Goal: Task Accomplishment & Management: Manage account settings

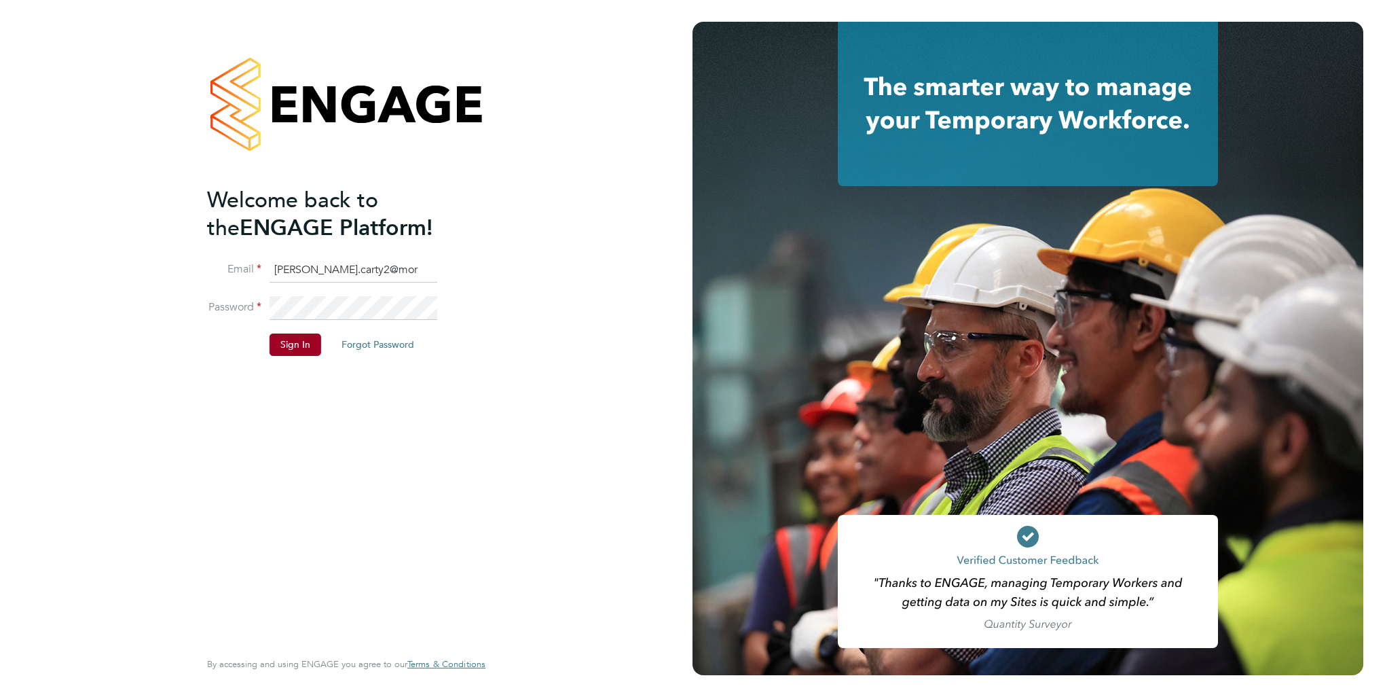
click at [378, 273] on input "chris.carty2@mor" at bounding box center [354, 270] width 168 height 24
type input "chris.carty2@morrisonconstruction.co.uk"
click at [307, 344] on button "Sign In" at bounding box center [296, 344] width 52 height 22
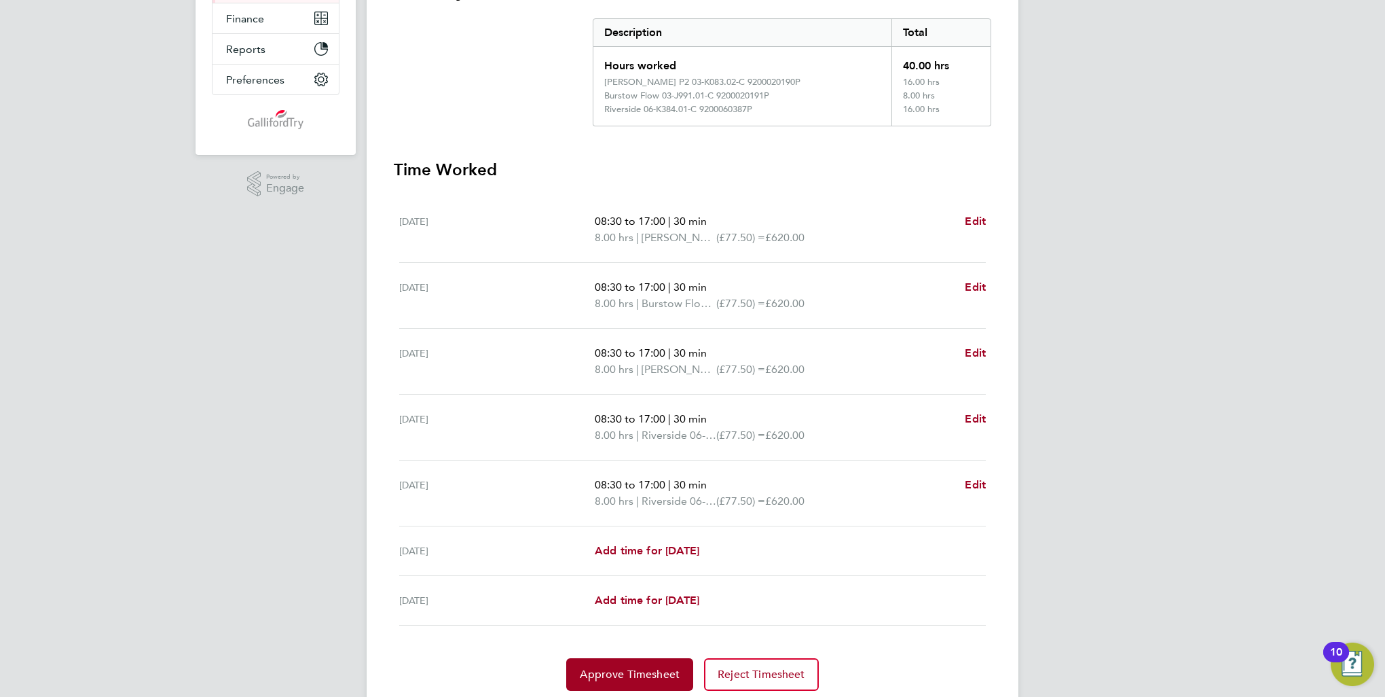
scroll to position [321, 0]
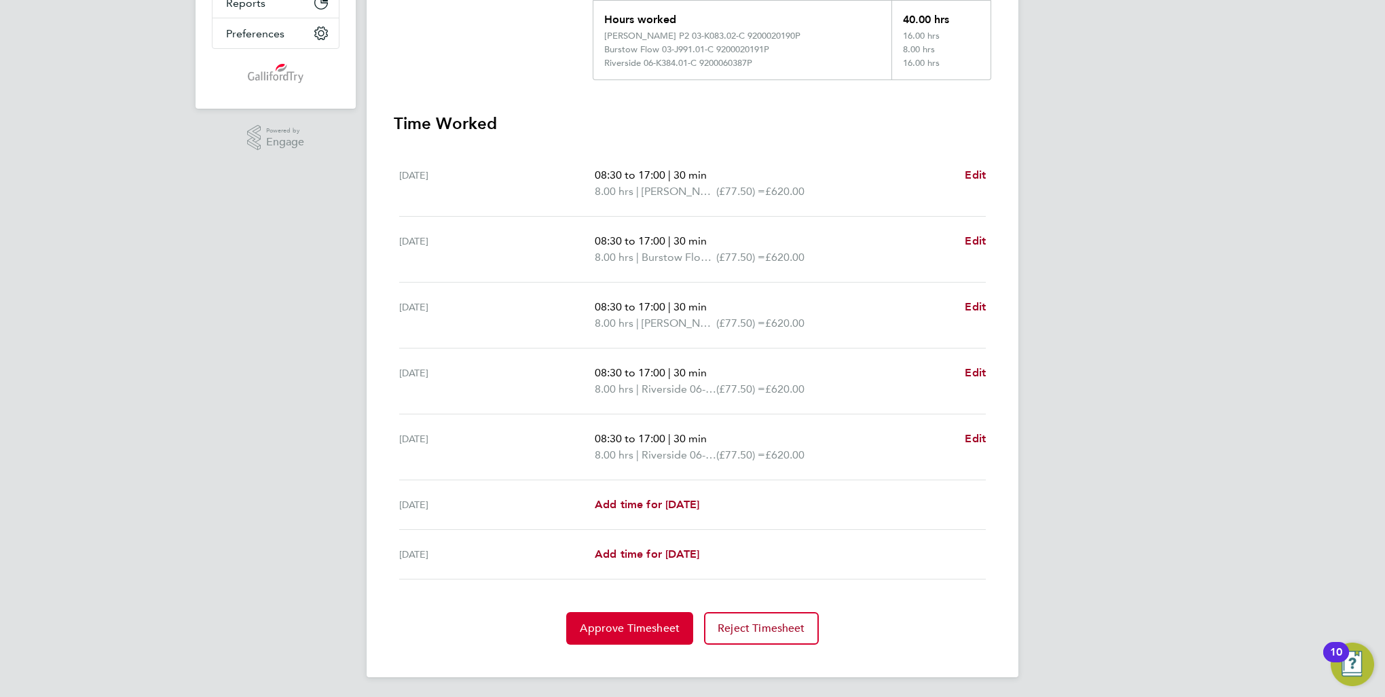
click at [641, 628] on span "Approve Timesheet" at bounding box center [630, 628] width 100 height 14
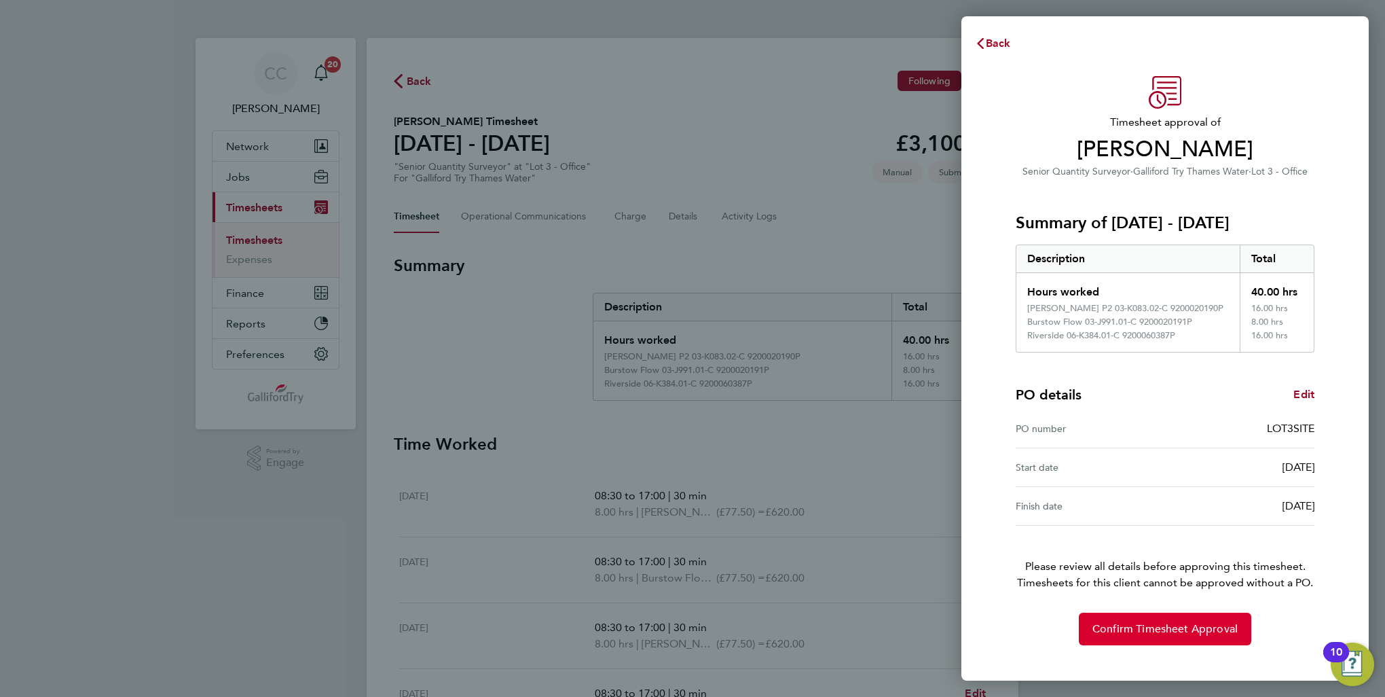
click at [1130, 637] on button "Confirm Timesheet Approval" at bounding box center [1165, 628] width 172 height 33
